Goal: Task Accomplishment & Management: Complete application form

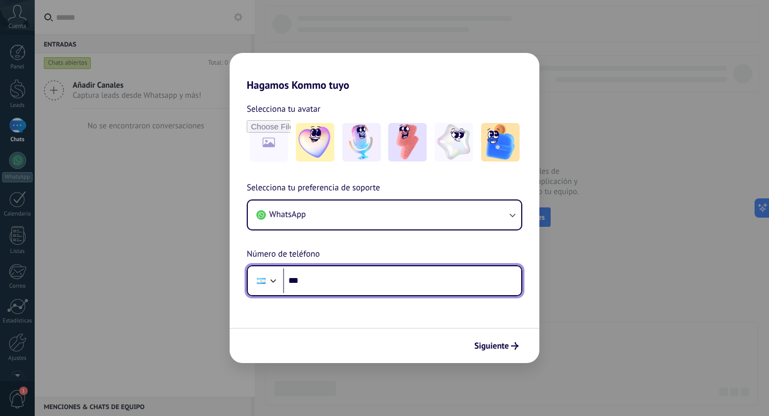
click at [272, 280] on div at bounding box center [273, 279] width 13 height 13
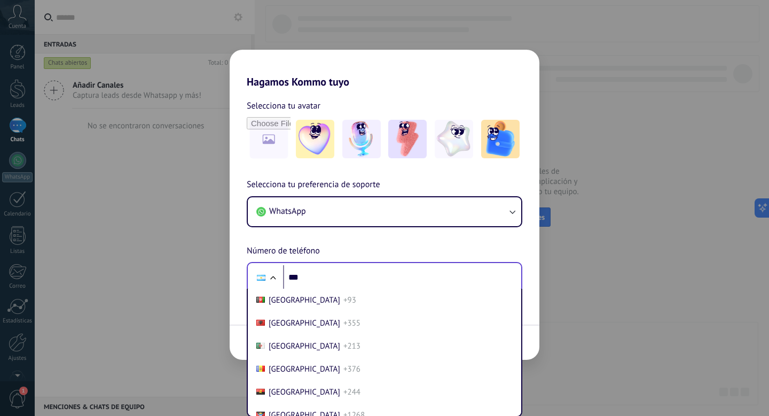
scroll to position [35, 0]
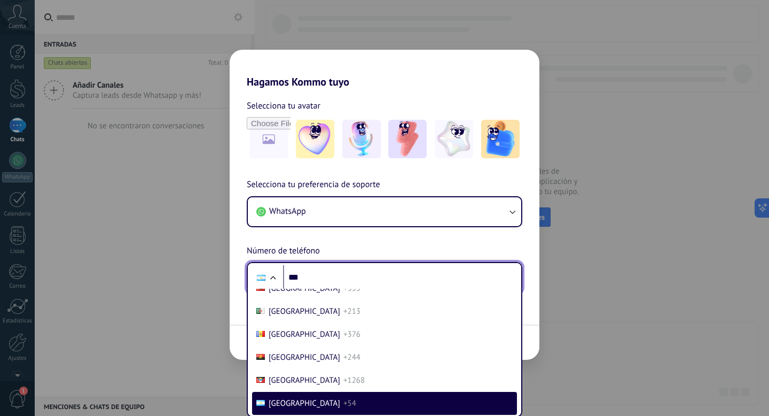
click at [272, 280] on div at bounding box center [273, 278] width 13 height 13
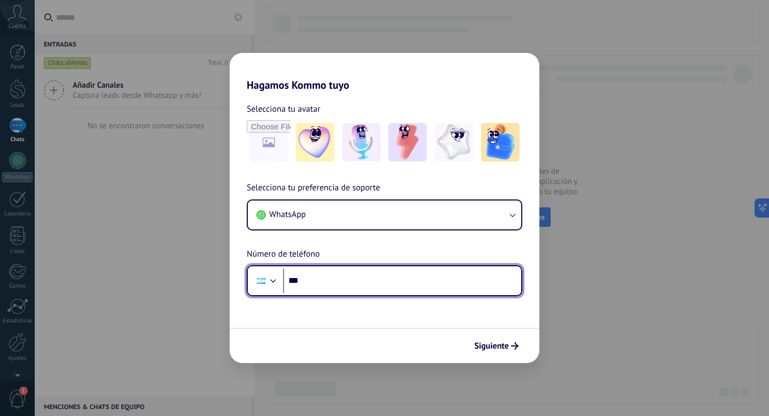
scroll to position [0, 0]
click at [273, 280] on div at bounding box center [273, 279] width 13 height 13
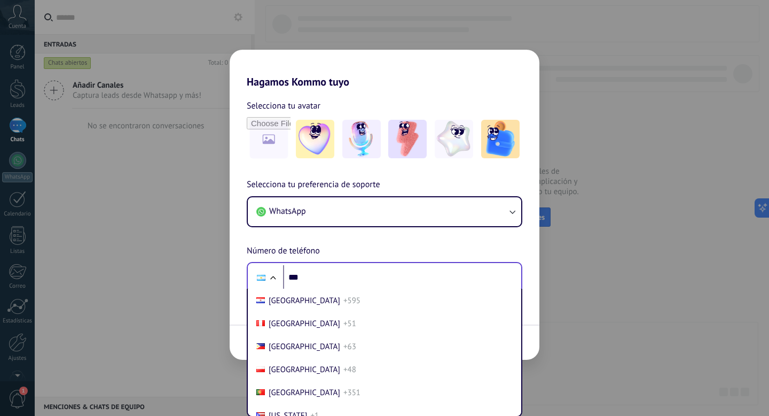
scroll to position [3376, 0]
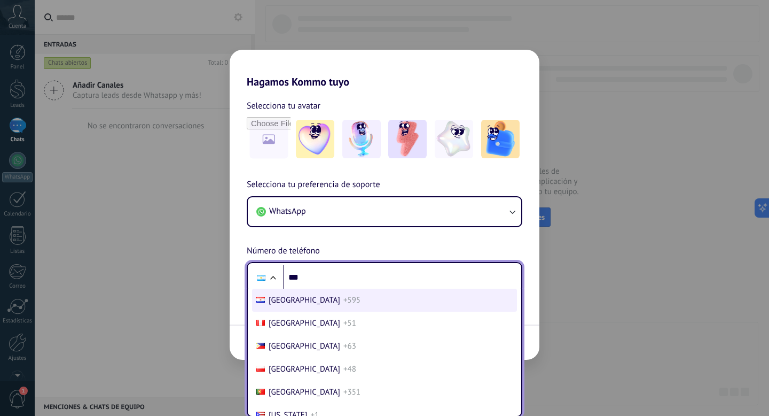
click at [300, 311] on li "Paraguay +595" at bounding box center [384, 299] width 265 height 23
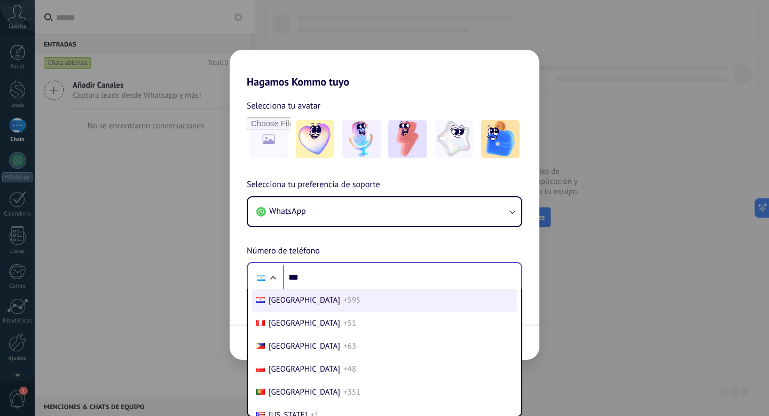
scroll to position [0, 0]
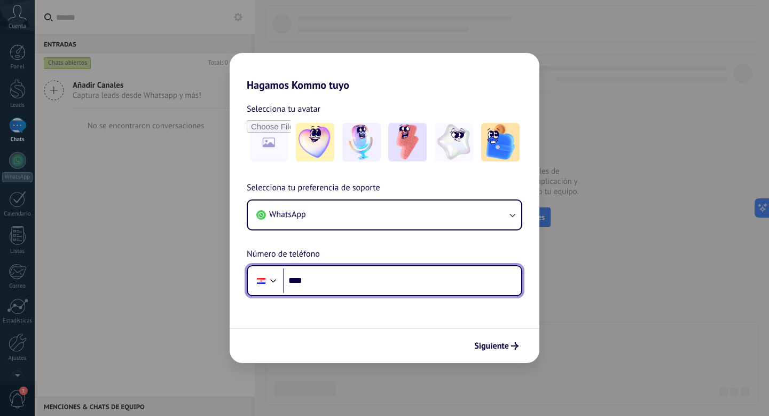
click at [330, 277] on input "***" at bounding box center [402, 280] width 238 height 25
type input "**********"
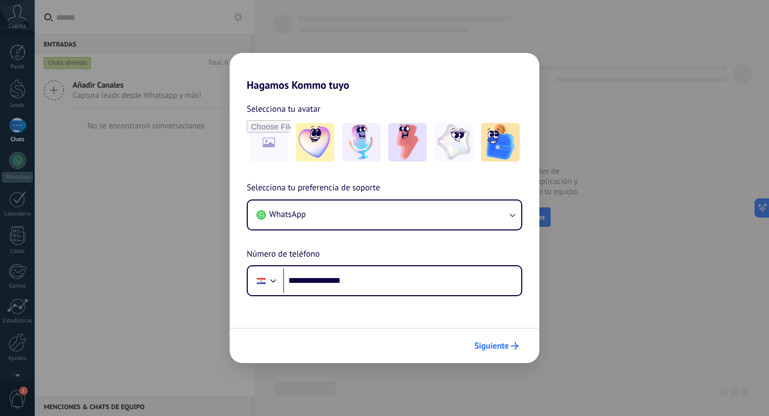
click at [499, 348] on span "Siguiente" at bounding box center [491, 345] width 35 height 7
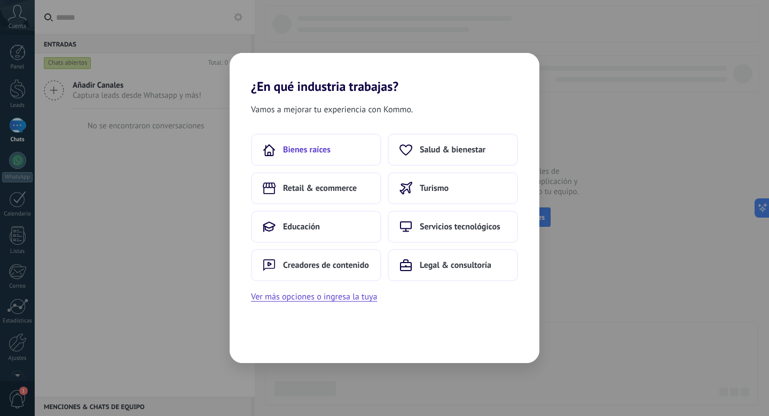
click at [315, 150] on span "Bienes raíces" at bounding box center [307, 149] width 48 height 11
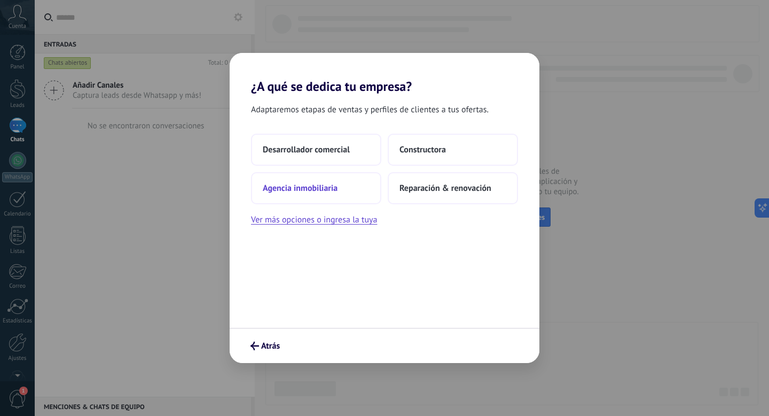
click at [305, 197] on button "Agencia inmobiliaria" at bounding box center [316, 188] width 130 height 32
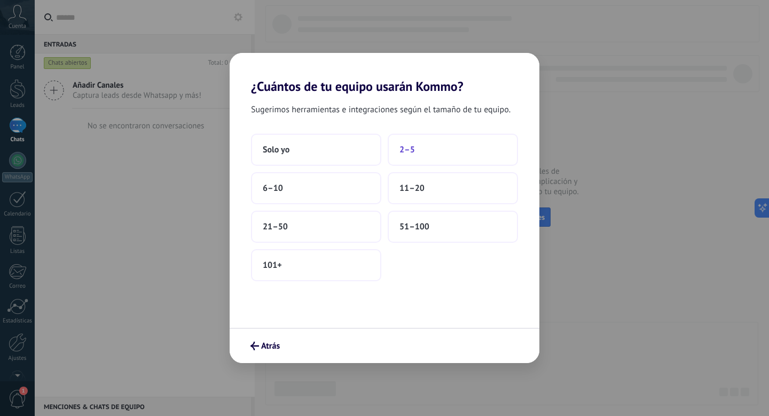
click at [426, 157] on button "2–5" at bounding box center [453, 150] width 130 height 32
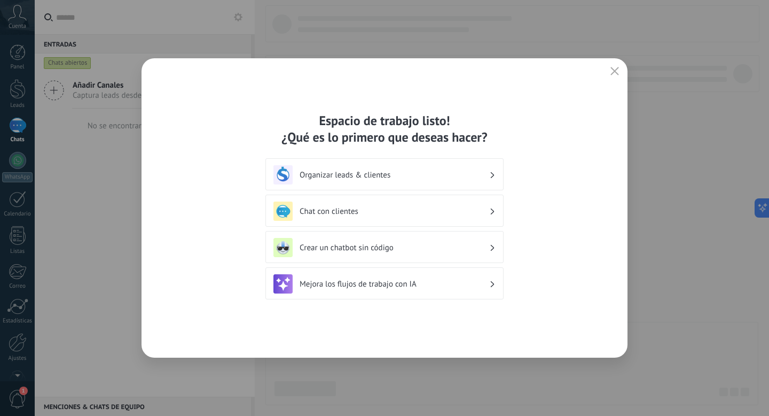
click at [614, 69] on icon "button" at bounding box center [615, 71] width 9 height 9
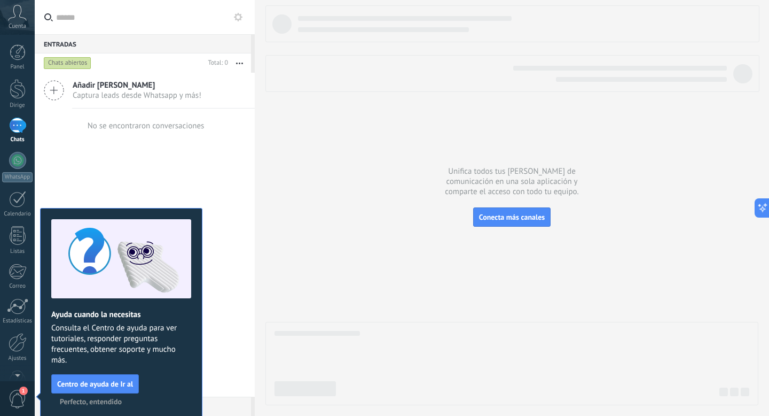
click at [110, 398] on font "Perfecto, entendido" at bounding box center [91, 401] width 62 height 10
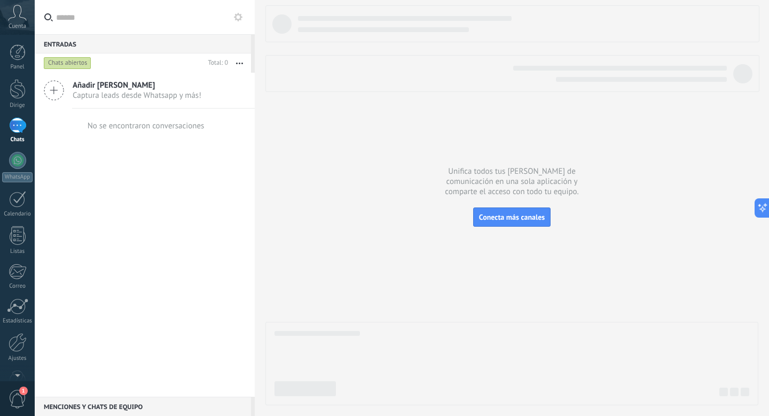
click at [19, 21] on div "Cuenta" at bounding box center [17, 17] width 35 height 35
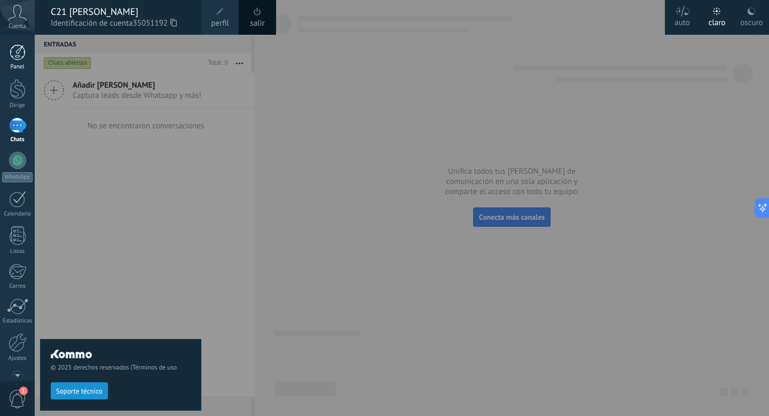
click at [18, 49] on div at bounding box center [18, 52] width 16 height 16
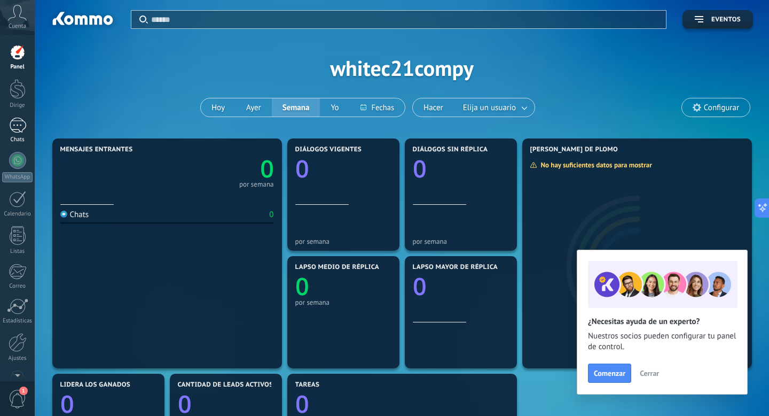
click at [24, 128] on div at bounding box center [17, 125] width 17 height 15
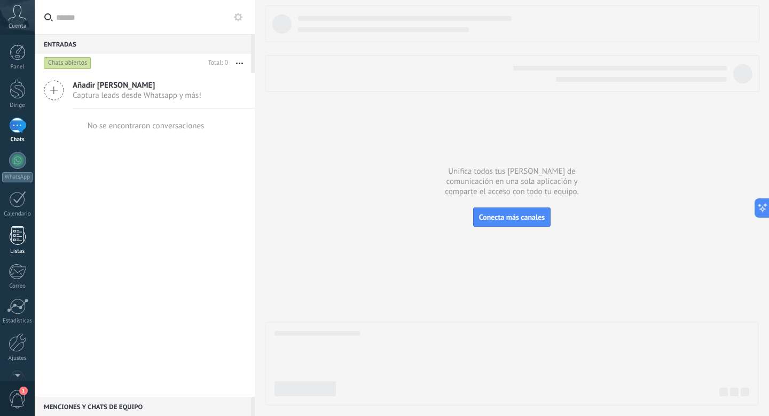
click at [10, 242] on div at bounding box center [18, 235] width 16 height 19
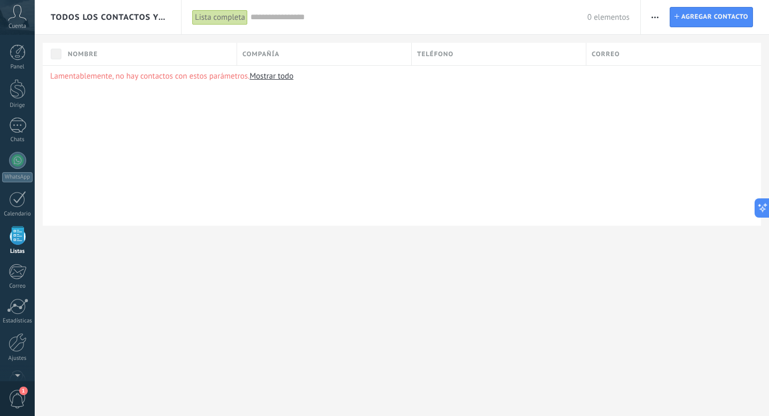
click at [22, 22] on font "Cuenta" at bounding box center [18, 25] width 18 height 7
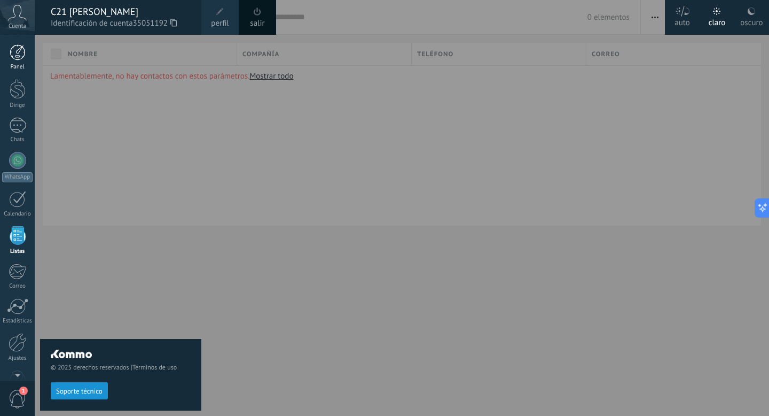
click at [17, 56] on div at bounding box center [18, 52] width 16 height 16
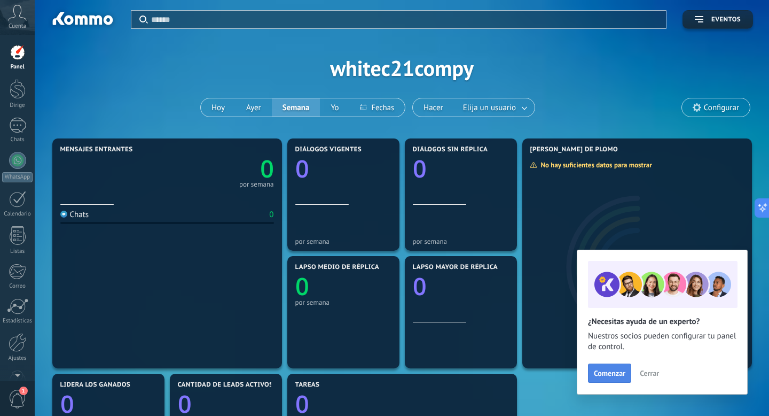
click at [612, 375] on font "Comenzar" at bounding box center [610, 373] width 32 height 10
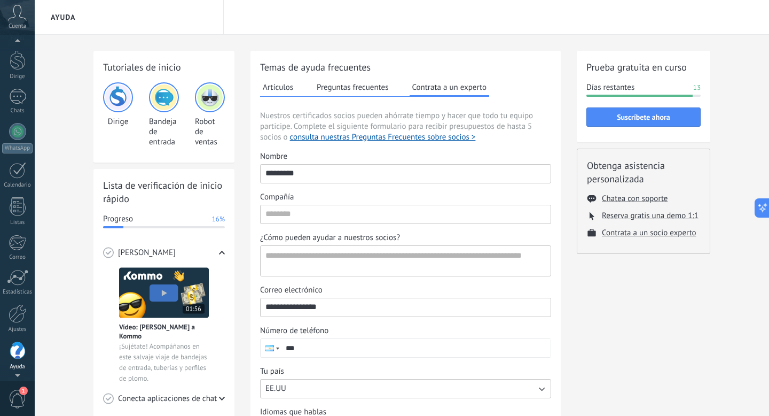
scroll to position [24, 0]
click at [19, 71] on div at bounding box center [18, 65] width 16 height 20
